Goal: Transaction & Acquisition: Purchase product/service

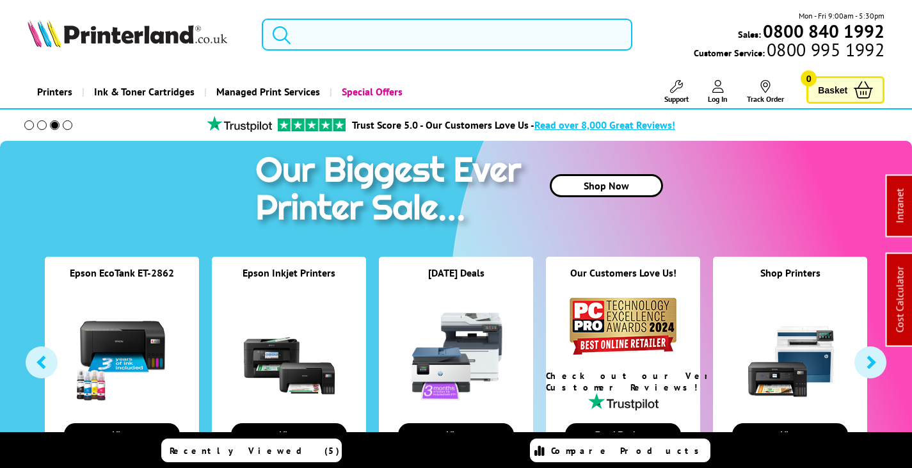
click at [384, 40] on input "search" at bounding box center [447, 35] width 371 height 32
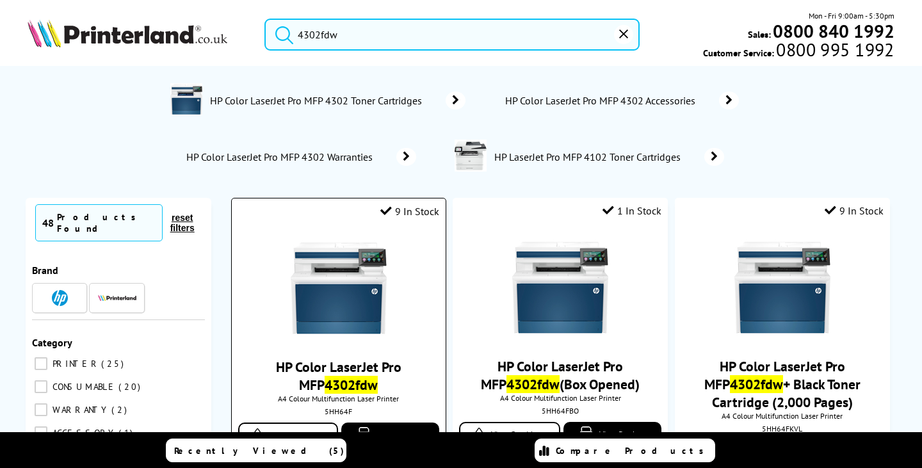
type input "4302fdw"
click at [366, 307] on img at bounding box center [339, 288] width 96 height 96
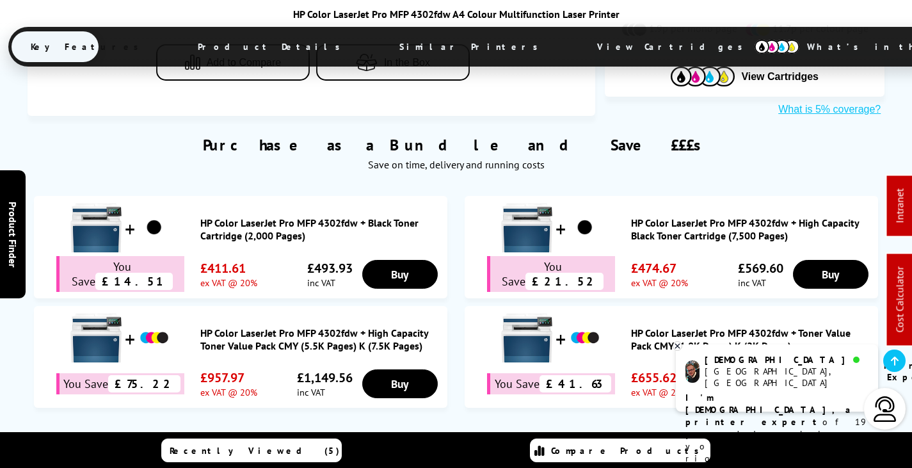
click at [578, 53] on span "View Cartridges" at bounding box center [676, 46] width 196 height 33
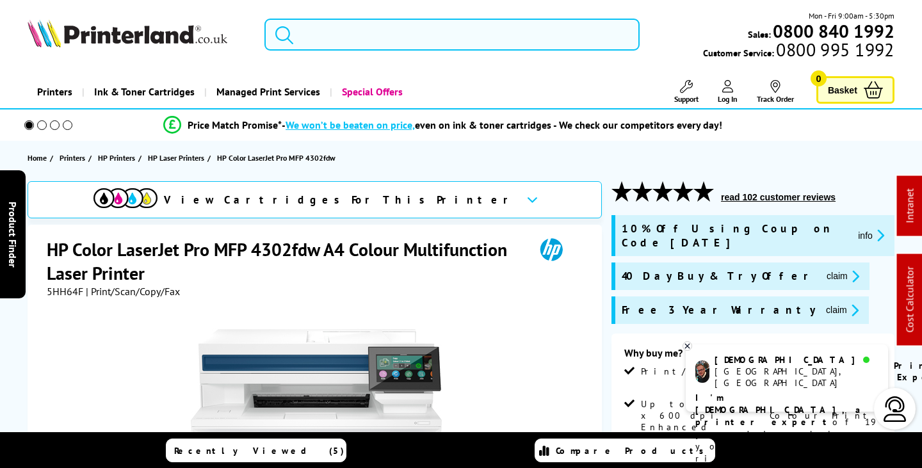
click at [348, 26] on input "search" at bounding box center [451, 35] width 375 height 32
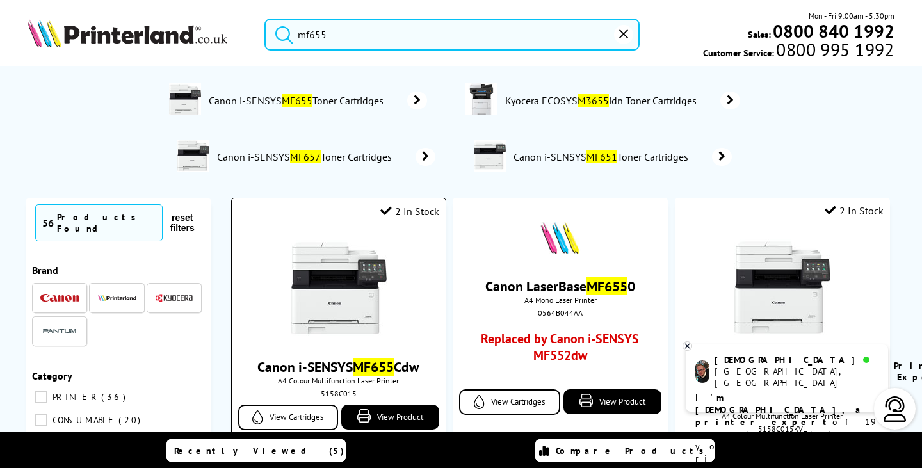
type input "mf655"
click at [344, 293] on img at bounding box center [339, 288] width 96 height 96
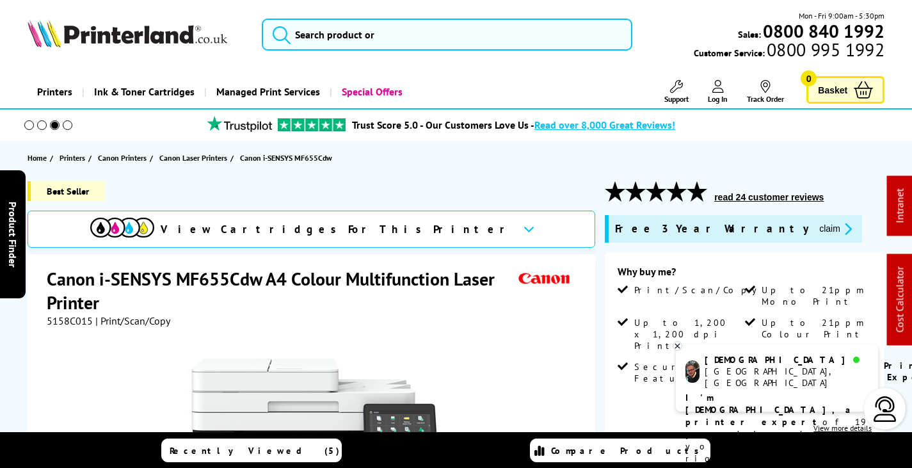
click at [677, 348] on icon at bounding box center [677, 346] width 8 height 10
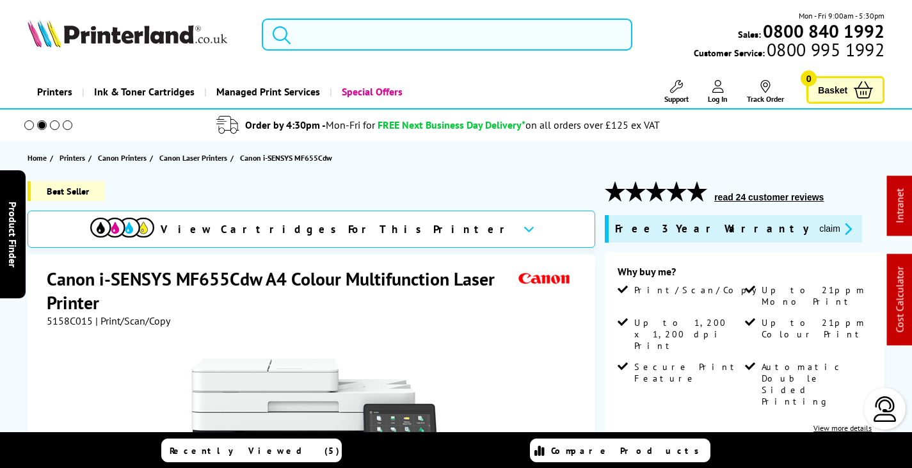
click at [359, 36] on input "search" at bounding box center [447, 35] width 371 height 32
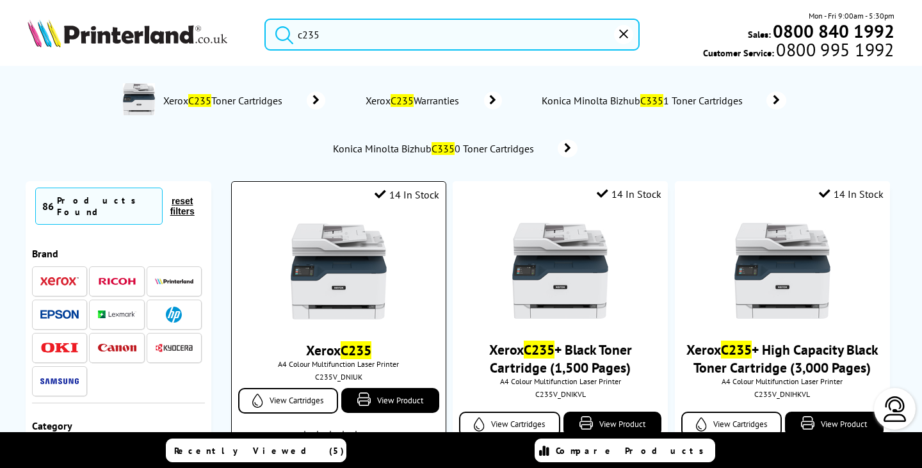
type input "c235"
click at [341, 256] on img at bounding box center [339, 271] width 96 height 96
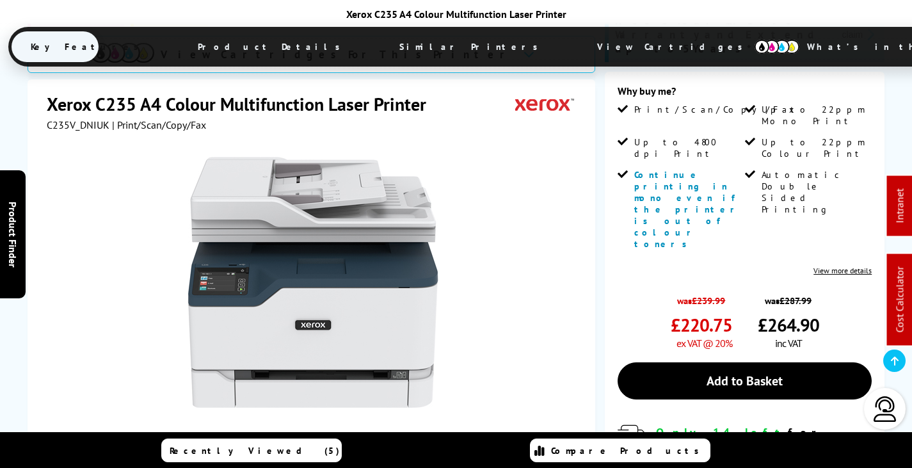
scroll to position [384, 0]
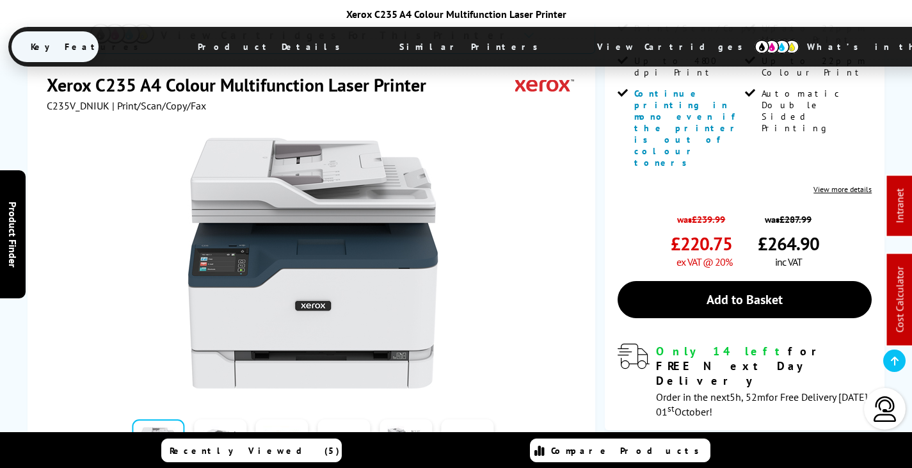
click at [578, 43] on span "View Cartridges" at bounding box center [676, 46] width 196 height 33
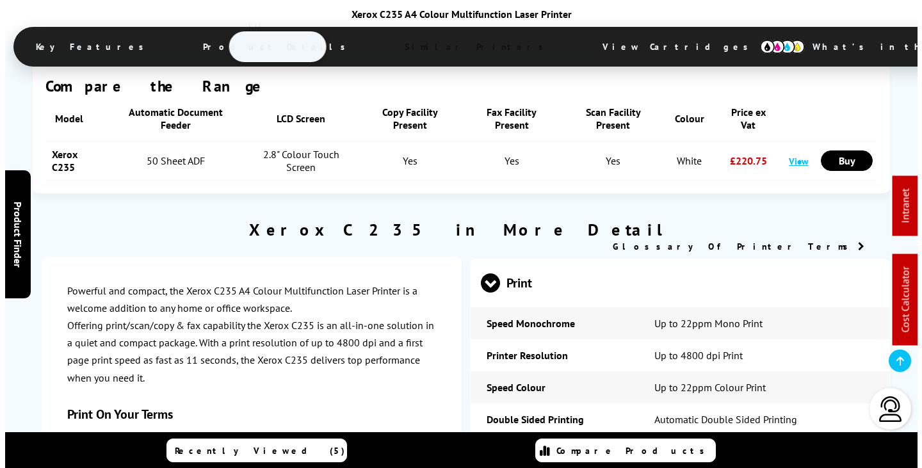
scroll to position [0, 0]
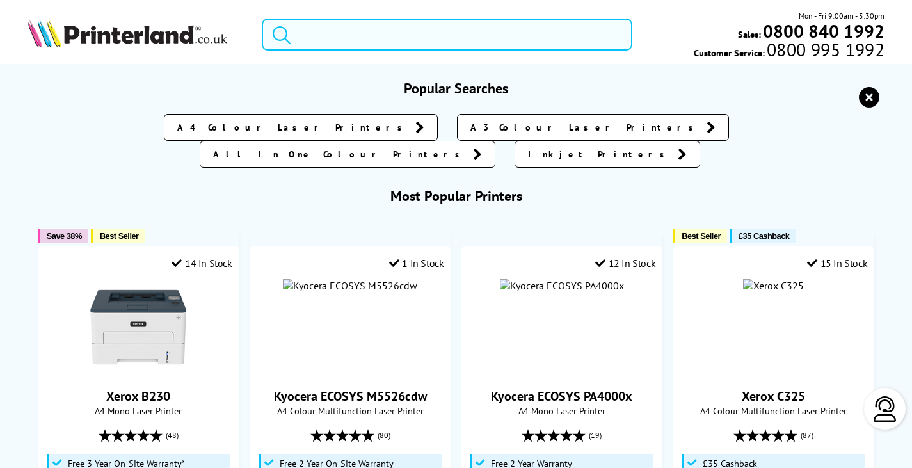
click at [386, 38] on input "search" at bounding box center [447, 35] width 371 height 32
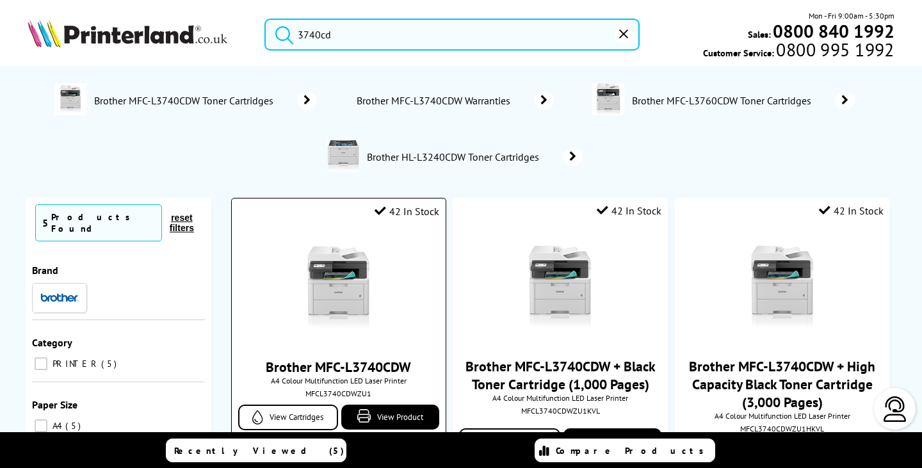
type input "3740cd"
click at [358, 293] on img at bounding box center [339, 288] width 96 height 96
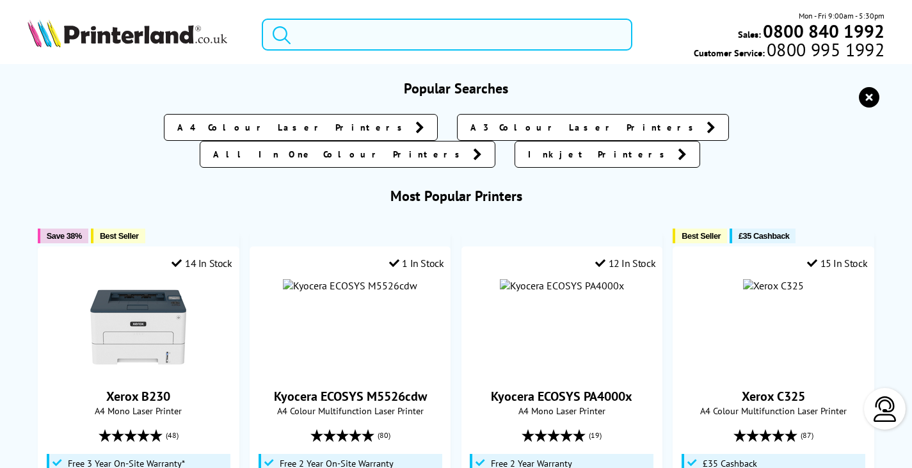
click at [380, 43] on input "search" at bounding box center [447, 35] width 371 height 32
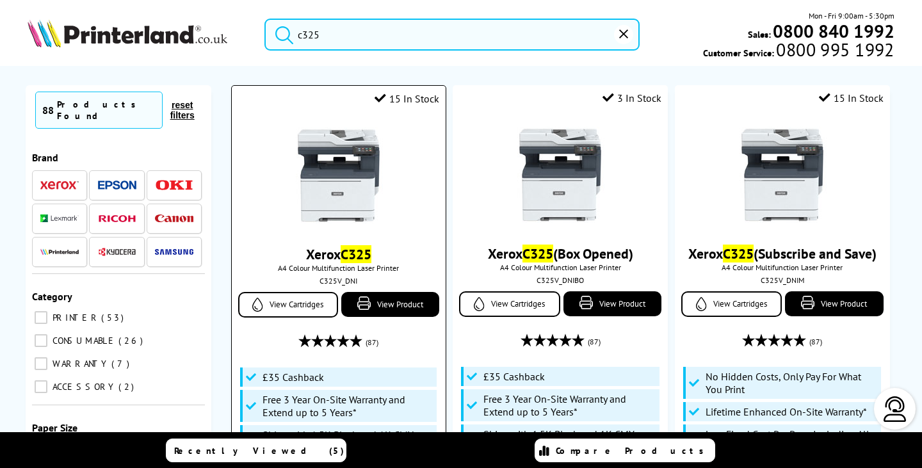
scroll to position [192, 0]
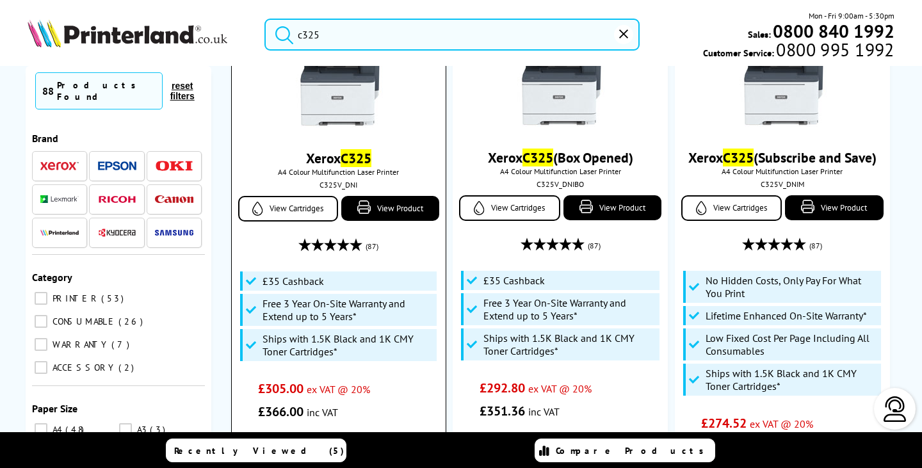
type input "c325"
click at [335, 104] on img at bounding box center [339, 79] width 96 height 96
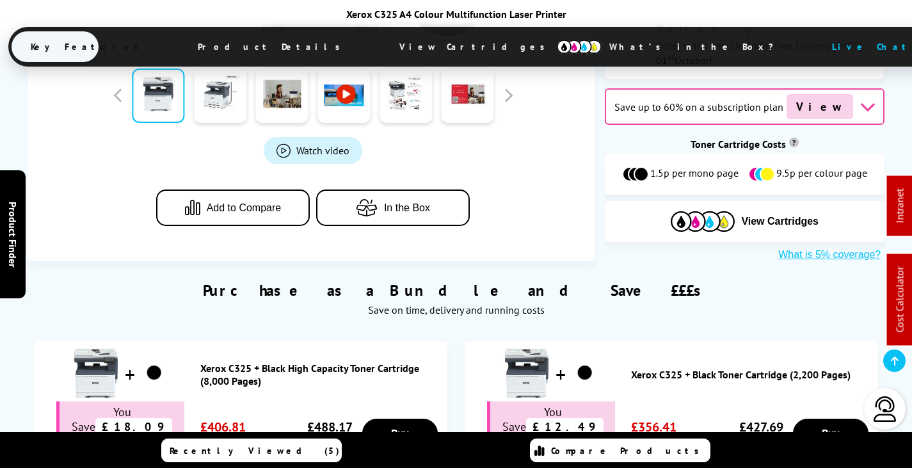
scroll to position [896, 0]
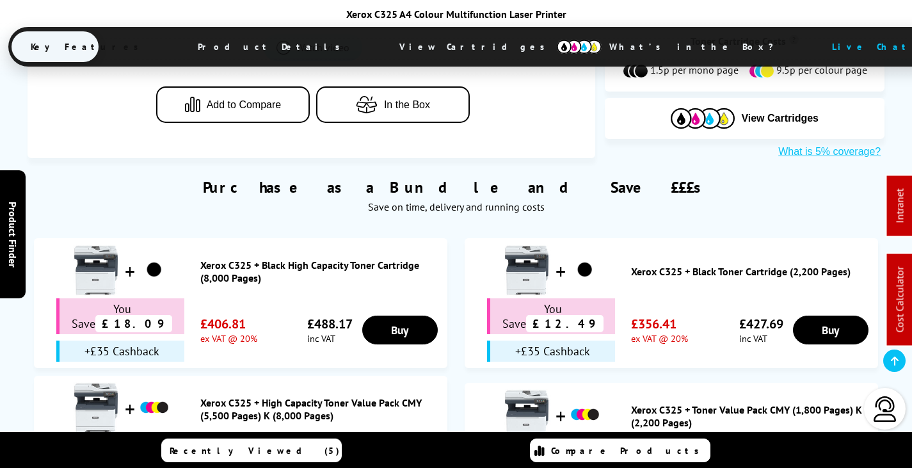
click at [697, 265] on link "Xerox C325 + Black Toner Cartridge (2,200 Pages)" at bounding box center [751, 271] width 241 height 13
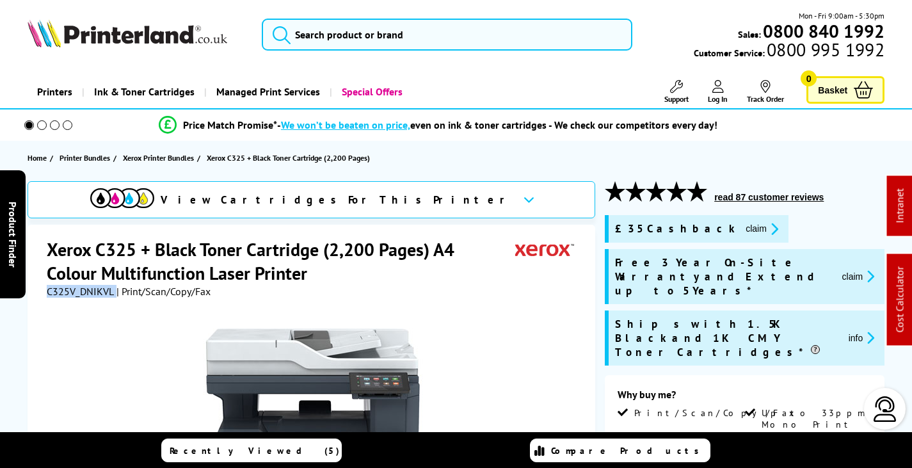
drag, startPoint x: 113, startPoint y: 291, endPoint x: 47, endPoint y: 292, distance: 66.0
click at [47, 292] on div "C325V_DNIKVL | Print/Scan/Copy/Fax" at bounding box center [129, 291] width 164 height 13
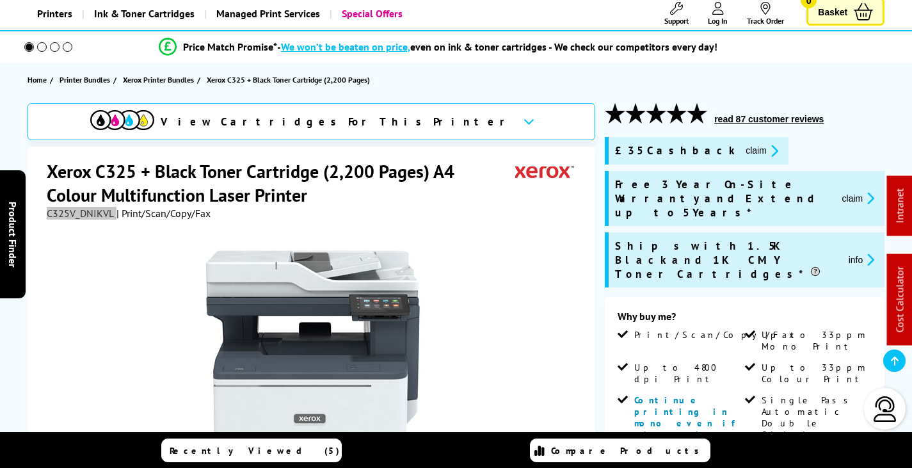
scroll to position [192, 0]
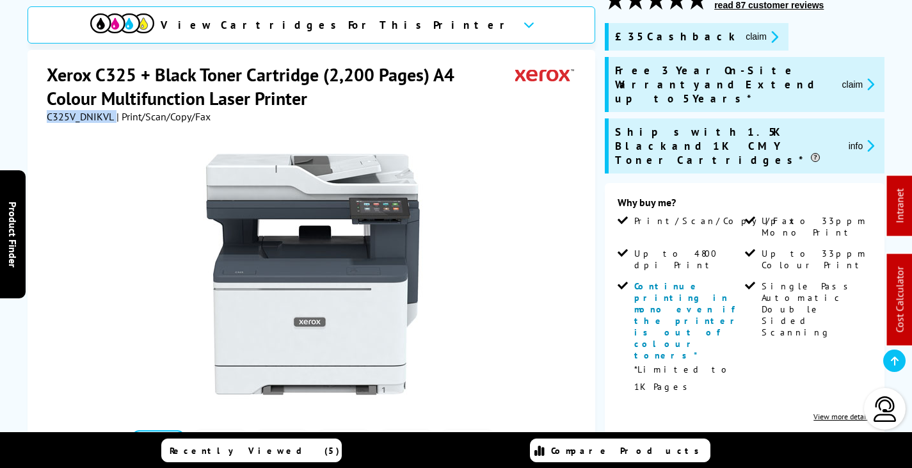
click at [742, 38] on button "claim" at bounding box center [762, 36] width 40 height 15
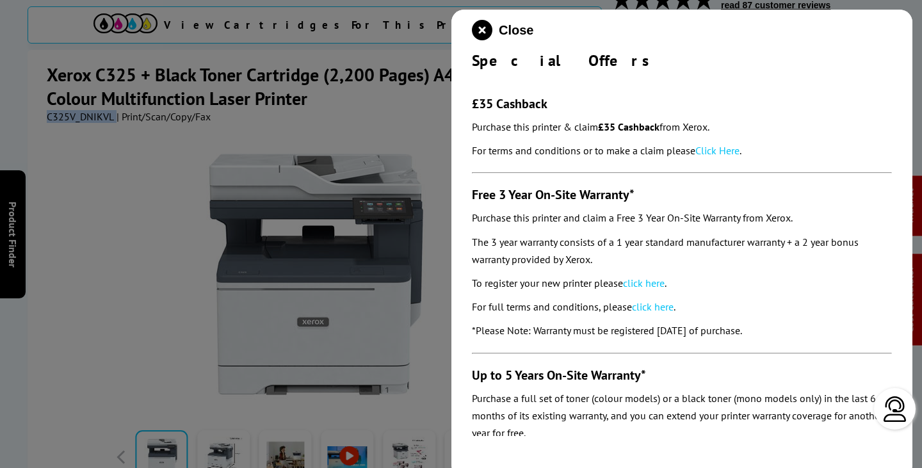
click at [727, 149] on link "Click Here" at bounding box center [717, 150] width 44 height 13
click at [648, 284] on link "click here" at bounding box center [644, 283] width 42 height 13
drag, startPoint x: 479, startPoint y: 30, endPoint x: 439, endPoint y: 67, distance: 53.9
click at [478, 30] on icon "close modal" at bounding box center [482, 30] width 20 height 20
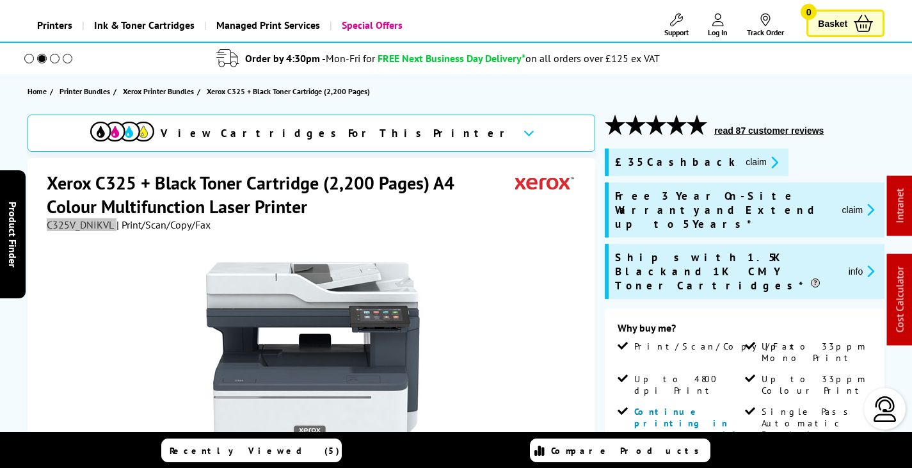
scroll to position [0, 0]
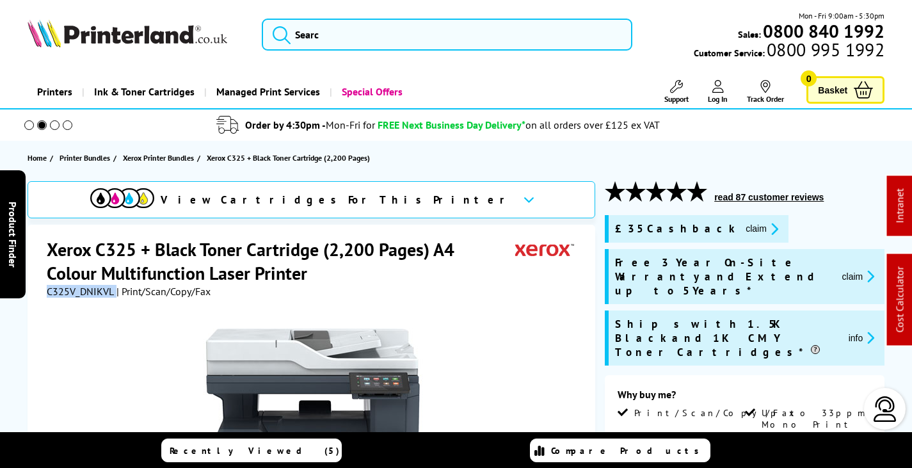
click at [680, 81] on icon at bounding box center [676, 86] width 13 height 13
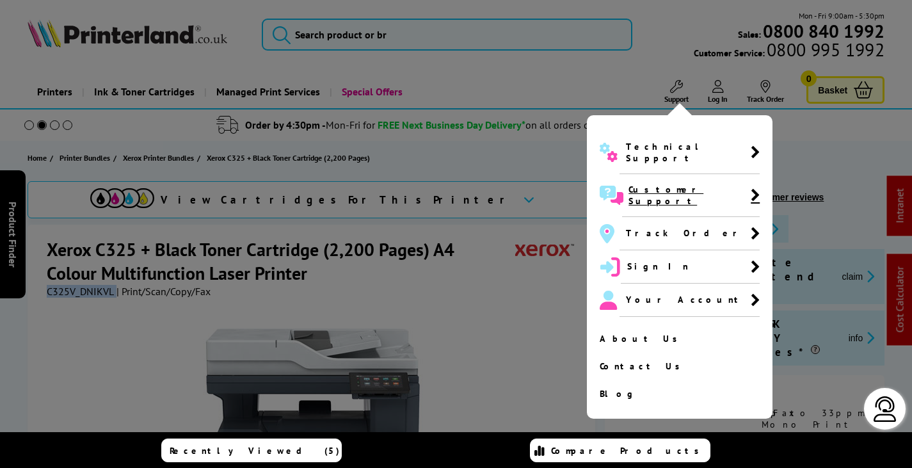
click at [661, 187] on span "Customer Support" at bounding box center [691, 195] width 138 height 43
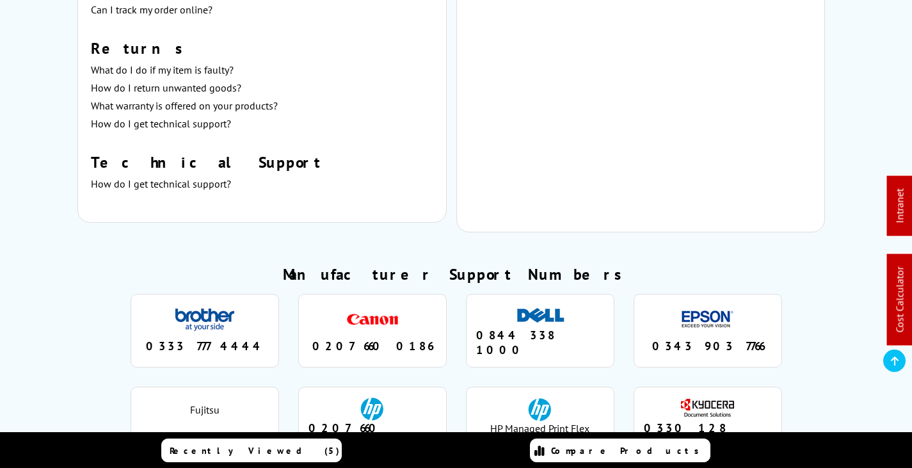
scroll to position [1088, 0]
